Goal: Information Seeking & Learning: Learn about a topic

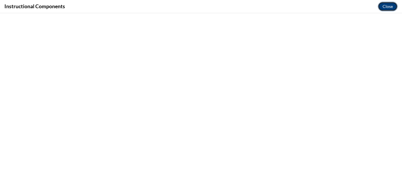
drag, startPoint x: 0, startPoint y: 0, endPoint x: 392, endPoint y: 5, distance: 392.2
click at [392, 5] on button "Close" at bounding box center [387, 6] width 20 height 9
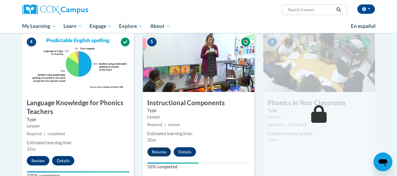
click at [160, 152] on button "Resume" at bounding box center [159, 151] width 24 height 9
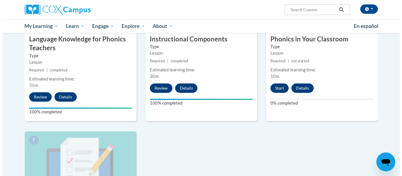
scroll to position [324, 0]
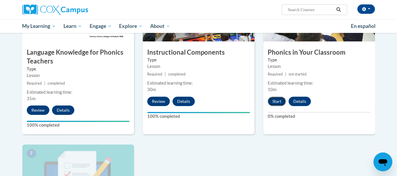
click at [273, 100] on button "Start" at bounding box center [277, 101] width 18 height 9
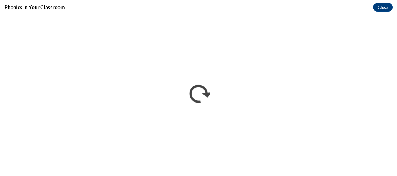
scroll to position [0, 0]
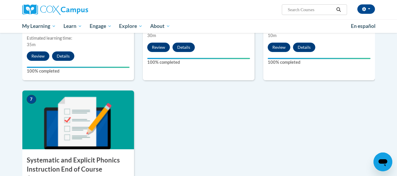
scroll to position [408, 0]
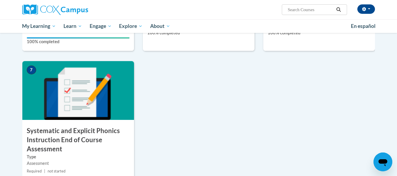
click at [72, 106] on img at bounding box center [78, 90] width 112 height 59
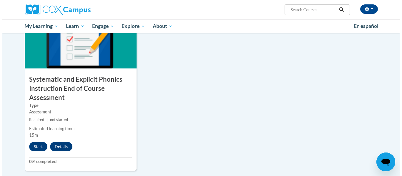
scroll to position [460, 0]
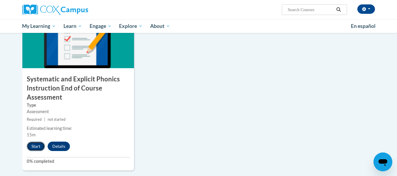
click at [31, 143] on button "Start" at bounding box center [36, 146] width 18 height 9
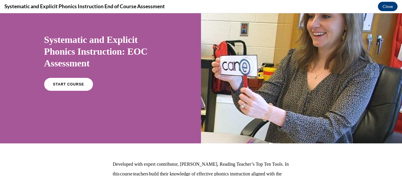
scroll to position [32, 0]
click at [77, 83] on span "START COURSE" at bounding box center [68, 84] width 33 height 4
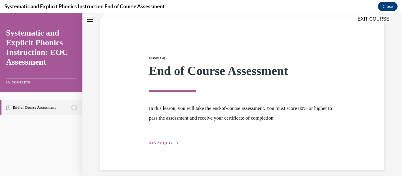
scroll to position [45, 0]
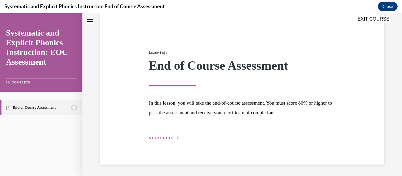
click at [154, 138] on span "START QUIZ" at bounding box center [161, 138] width 24 height 4
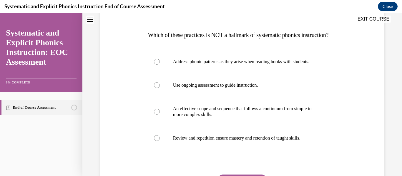
scroll to position [83, 0]
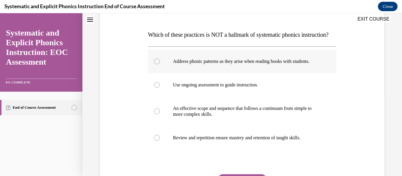
click at [242, 64] on p "Address phonic patterns as they arise when reading books with students." at bounding box center [247, 62] width 149 height 6
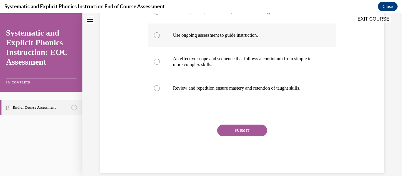
scroll to position [137, 0]
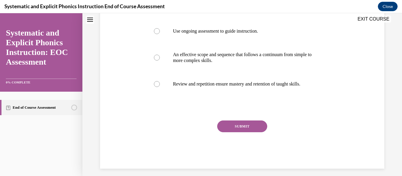
click at [237, 132] on button "SUBMIT" at bounding box center [242, 127] width 50 height 12
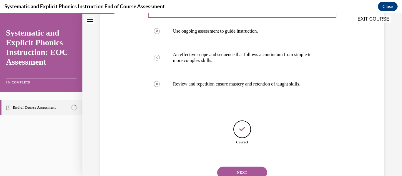
scroll to position [178, 0]
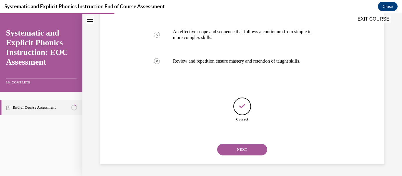
click at [237, 149] on button "NEXT" at bounding box center [242, 150] width 50 height 12
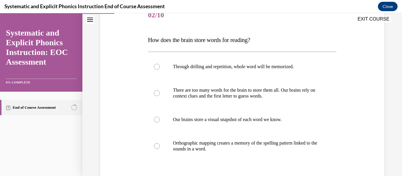
scroll to position [78, 0]
click at [239, 145] on p "Orthographic mapping creates a memory of the spelling pattern linked to the sou…" at bounding box center [247, 146] width 149 height 12
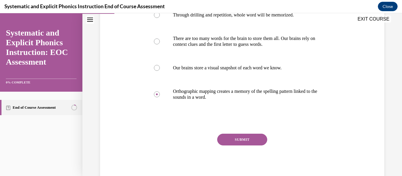
click at [247, 137] on button "SUBMIT" at bounding box center [242, 140] width 50 height 12
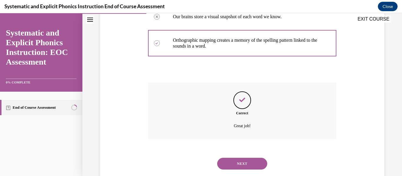
scroll to position [181, 0]
click at [243, 161] on button "NEXT" at bounding box center [242, 164] width 50 height 12
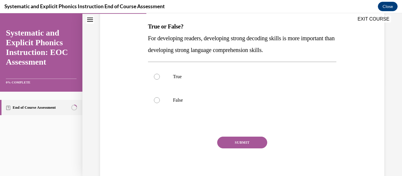
scroll to position [92, 0]
click at [177, 98] on p "False" at bounding box center [247, 100] width 149 height 6
click at [227, 144] on button "SUBMIT" at bounding box center [242, 142] width 50 height 12
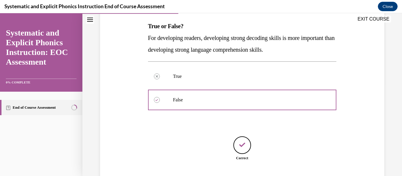
scroll to position [131, 0]
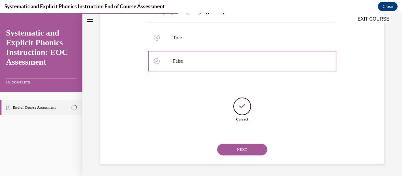
click at [228, 147] on button "NEXT" at bounding box center [242, 150] width 50 height 12
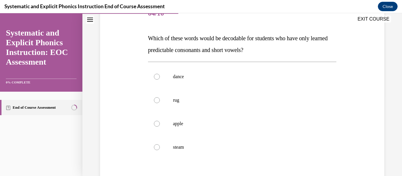
scroll to position [80, 0]
click at [156, 98] on div at bounding box center [157, 100] width 6 height 6
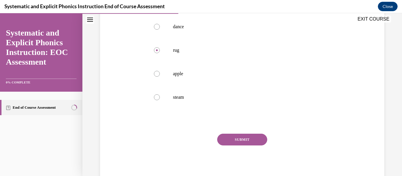
click at [233, 143] on button "SUBMIT" at bounding box center [242, 140] width 50 height 12
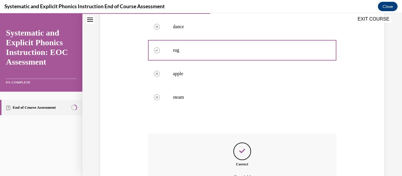
scroll to position [195, 0]
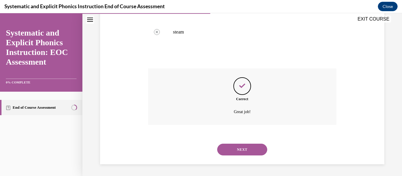
click at [234, 147] on button "NEXT" at bounding box center [242, 150] width 50 height 12
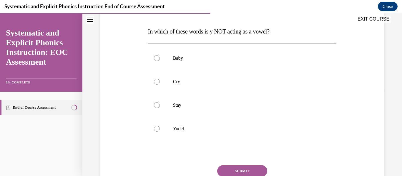
scroll to position [87, 0]
click at [171, 127] on div at bounding box center [242, 129] width 188 height 24
click at [236, 169] on button "SUBMIT" at bounding box center [242, 171] width 50 height 12
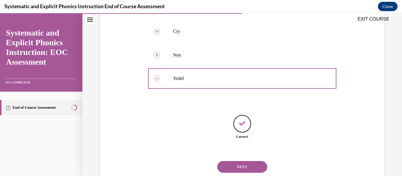
scroll to position [137, 0]
click at [239, 163] on button "NEXT" at bounding box center [242, 167] width 50 height 12
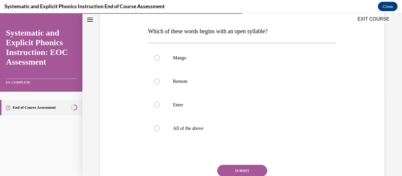
scroll to position [87, 0]
click at [167, 85] on div at bounding box center [242, 81] width 188 height 24
click at [243, 169] on button "SUBMIT" at bounding box center [242, 171] width 50 height 12
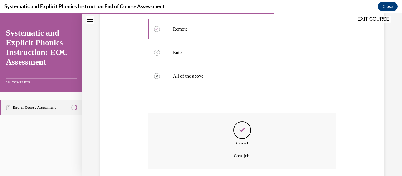
scroll to position [183, 0]
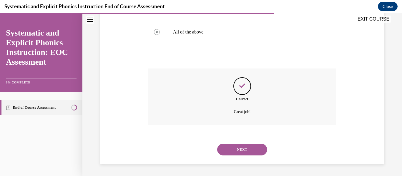
click at [234, 149] on button "NEXT" at bounding box center [242, 150] width 50 height 12
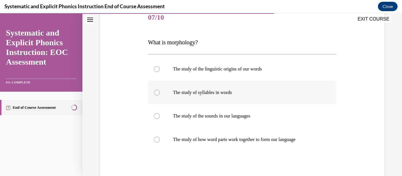
scroll to position [76, 0]
click at [234, 137] on p "The study of how word parts work together to form our language" at bounding box center [247, 139] width 149 height 6
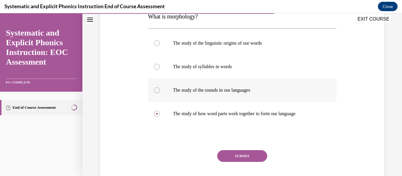
scroll to position [100, 0]
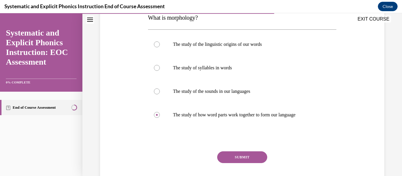
click at [245, 155] on button "SUBMIT" at bounding box center [242, 157] width 50 height 12
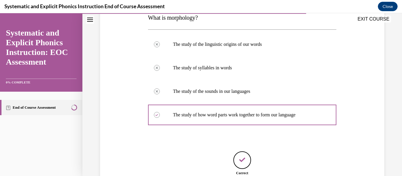
scroll to position [154, 0]
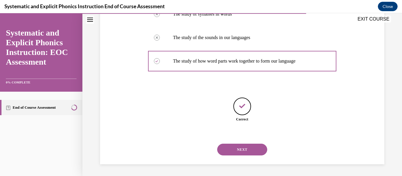
click at [224, 151] on button "NEXT" at bounding box center [242, 150] width 50 height 12
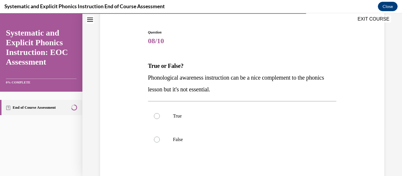
scroll to position [52, 0]
click at [178, 139] on p "False" at bounding box center [247, 139] width 149 height 6
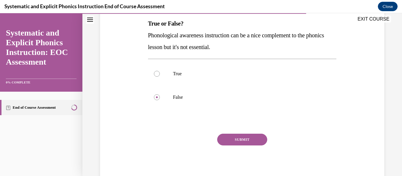
click at [243, 140] on button "SUBMIT" at bounding box center [242, 140] width 50 height 12
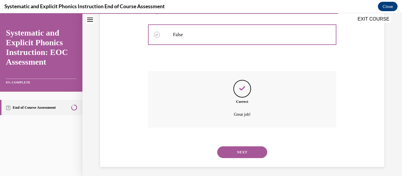
scroll to position [157, 0]
click at [241, 152] on button "NEXT" at bounding box center [242, 152] width 50 height 12
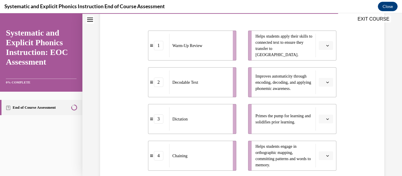
scroll to position [125, 0]
click at [326, 122] on button "button" at bounding box center [325, 119] width 14 height 9
click at [324, 72] on div "1" at bounding box center [321, 71] width 15 height 12
click at [325, 43] on button "button" at bounding box center [325, 45] width 14 height 9
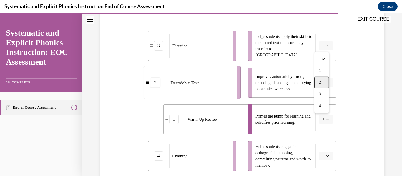
click at [320, 83] on span "2" at bounding box center [320, 82] width 2 height 5
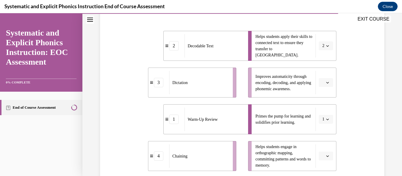
click at [324, 80] on button "button" at bounding box center [325, 82] width 14 height 9
click at [315, 129] on div "3" at bounding box center [321, 131] width 15 height 12
click at [326, 156] on button "button" at bounding box center [325, 156] width 14 height 9
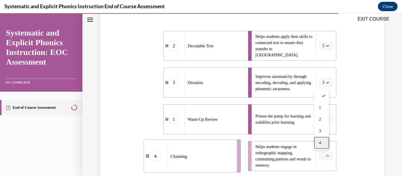
click at [325, 145] on div "4" at bounding box center [321, 143] width 15 height 12
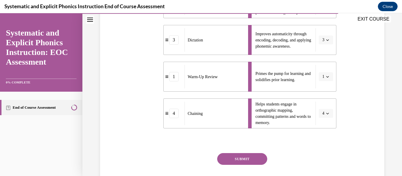
scroll to position [168, 0]
click at [237, 156] on button "SUBMIT" at bounding box center [242, 159] width 50 height 12
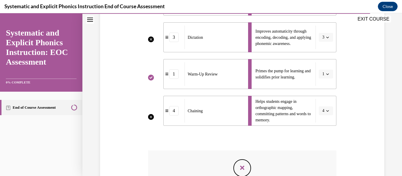
scroll to position [253, 0]
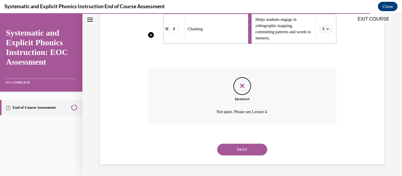
click at [231, 146] on button "NEXT" at bounding box center [242, 150] width 50 height 12
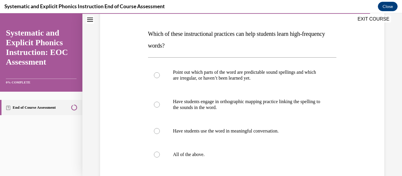
scroll to position [84, 0]
drag, startPoint x: 329, startPoint y: 73, endPoint x: 360, endPoint y: 72, distance: 30.3
click at [360, 72] on div "Question 10/10 Which of these instructional practices can help students learn h…" at bounding box center [241, 109] width 287 height 259
click at [154, 156] on div at bounding box center [157, 154] width 6 height 6
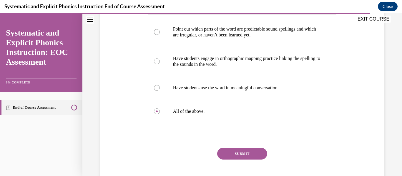
click at [231, 155] on button "SUBMIT" at bounding box center [242, 154] width 50 height 12
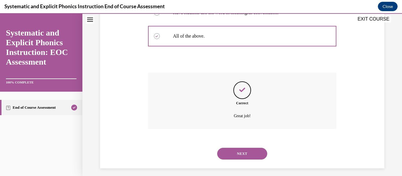
scroll to position [203, 0]
click at [236, 153] on button "NEXT" at bounding box center [242, 154] width 50 height 12
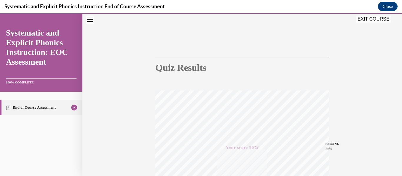
scroll to position [24, 0]
click at [361, 19] on button "EXIT COURSE" at bounding box center [372, 19] width 35 height 7
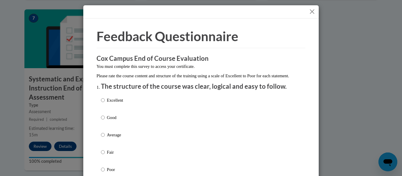
click at [107, 103] on p "Excellent" at bounding box center [115, 100] width 16 height 6
click at [105, 103] on input "Excellent" at bounding box center [103, 100] width 4 height 6
radio input "true"
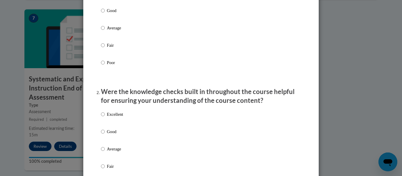
scroll to position [128, 0]
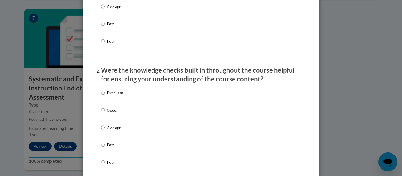
click at [111, 96] on p "Excellent" at bounding box center [115, 93] width 16 height 6
click at [105, 96] on input "Excellent" at bounding box center [103, 93] width 4 height 6
radio input "true"
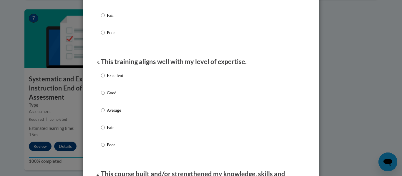
scroll to position [258, 0]
click at [109, 78] on p "Excellent" at bounding box center [115, 75] width 16 height 6
click at [105, 78] on input "Excellent" at bounding box center [103, 75] width 4 height 6
radio input "true"
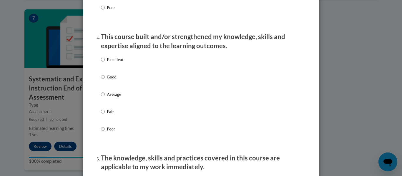
scroll to position [397, 0]
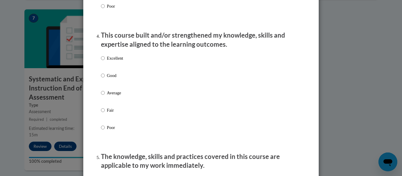
click at [111, 61] on p "Excellent" at bounding box center [115, 58] width 16 height 6
click at [105, 61] on input "Excellent" at bounding box center [103, 58] width 4 height 6
radio input "true"
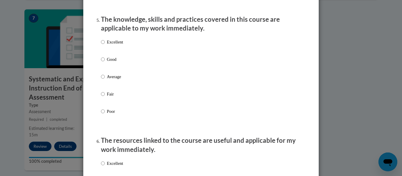
scroll to position [534, 0]
click at [108, 45] on p "Excellent" at bounding box center [115, 42] width 16 height 6
click at [105, 45] on input "Excellent" at bounding box center [103, 42] width 4 height 6
radio input "true"
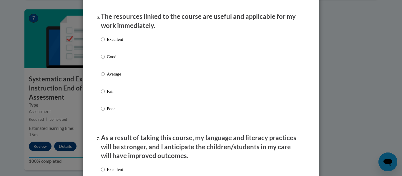
scroll to position [659, 0]
click at [113, 42] on p "Excellent" at bounding box center [115, 39] width 16 height 6
click at [105, 42] on input "Excellent" at bounding box center [103, 39] width 4 height 6
radio input "true"
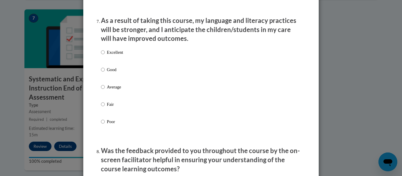
scroll to position [778, 0]
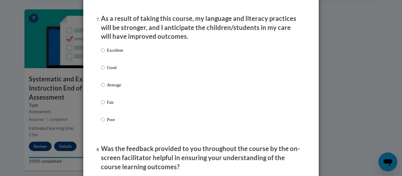
click at [112, 54] on p "Excellent" at bounding box center [115, 50] width 16 height 6
click at [105, 54] on input "Excellent" at bounding box center [103, 50] width 4 height 6
radio input "true"
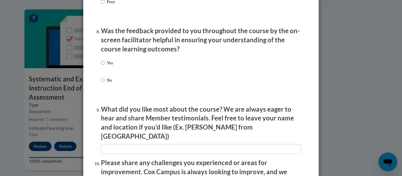
scroll to position [897, 0]
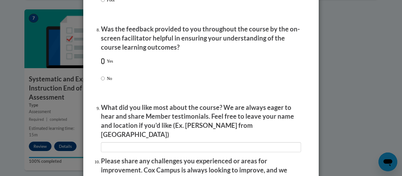
click at [101, 64] on input "Yes" at bounding box center [103, 61] width 4 height 6
radio input "true"
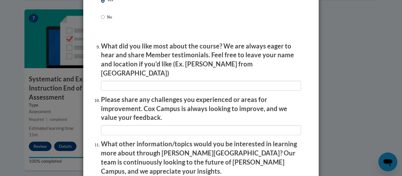
scroll to position [959, 0]
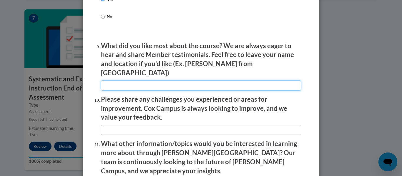
click at [120, 83] on input "textbox" at bounding box center [201, 86] width 200 height 10
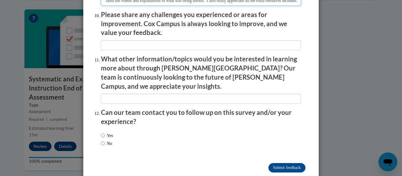
scroll to position [1044, 0]
type input "I liked the videos and explanations of what was being shown. I also really appr…"
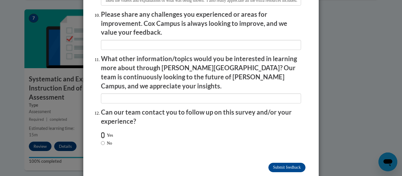
scroll to position [0, 0]
click at [102, 132] on input "Yes" at bounding box center [103, 135] width 4 height 6
radio input "true"
click at [285, 163] on input "Submit feedback" at bounding box center [286, 167] width 37 height 9
